Goal: Obtain resource: Obtain resource

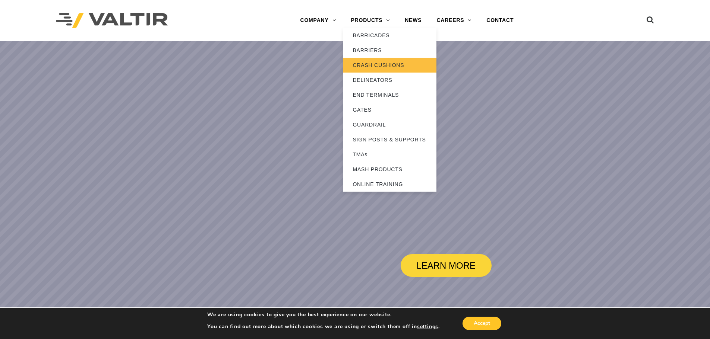
click at [377, 66] on link "CRASH CUSHIONS" at bounding box center [389, 65] width 93 height 15
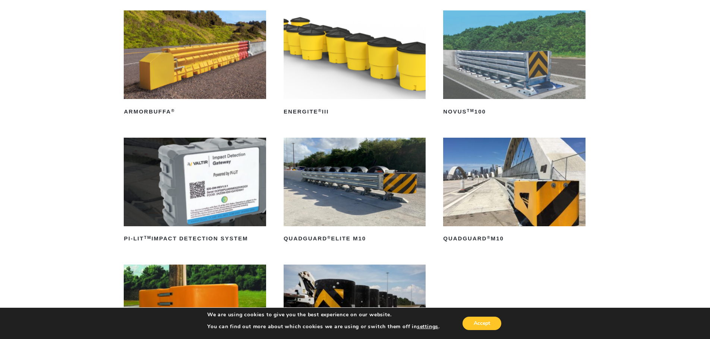
scroll to position [112, 0]
click at [384, 178] on img at bounding box center [355, 181] width 142 height 89
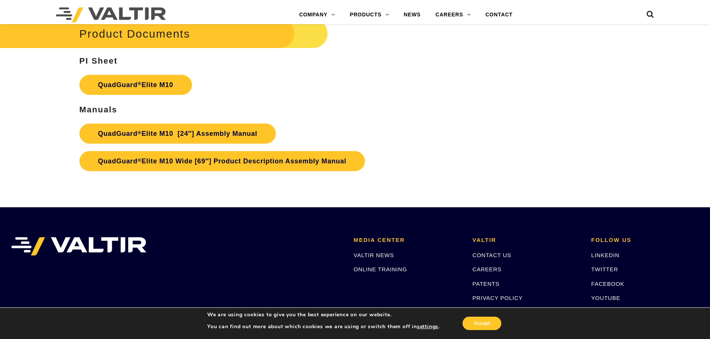
scroll to position [3975, 0]
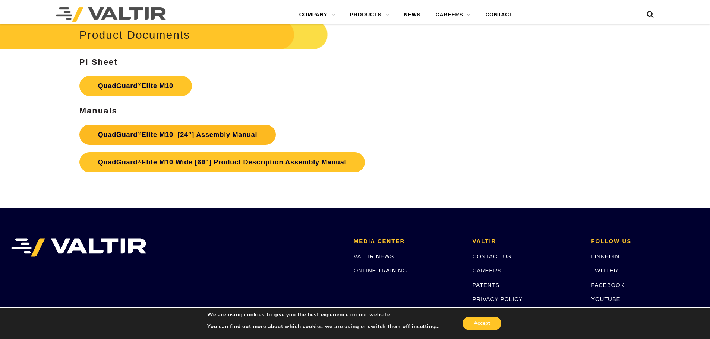
click at [238, 133] on link "QuadGuard ® Elite M10 [24″] Assembly Manual" at bounding box center [177, 135] width 197 height 20
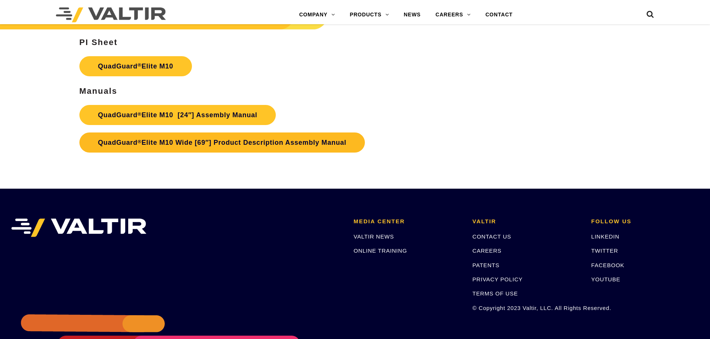
scroll to position [3975, 0]
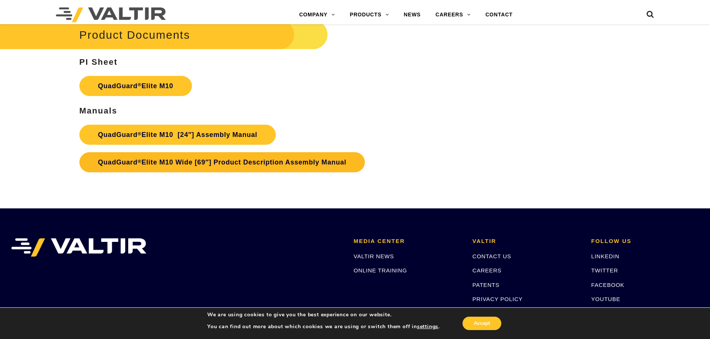
click at [170, 165] on link "QuadGuard ® Elite M10 Wide [69″] Product Description Assembly Manual" at bounding box center [222, 162] width 286 height 20
